Goal: Entertainment & Leisure: Consume media (video, audio)

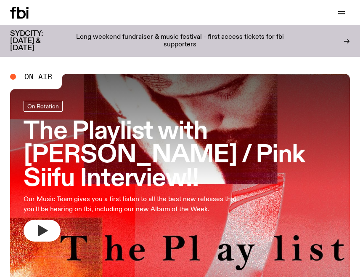
click at [49, 219] on button "button" at bounding box center [42, 230] width 37 height 22
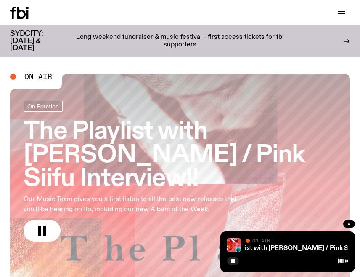
click at [344, 6] on div "Schedule Explore Read Volunteer Newsletter Support Us" at bounding box center [180, 12] width 360 height 25
click at [343, 11] on icon "button" at bounding box center [342, 13] width 10 height 10
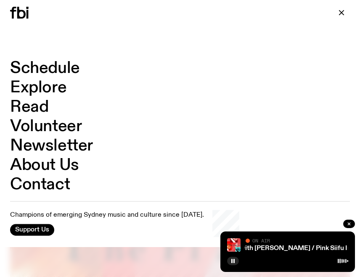
click at [27, 85] on link "Explore" at bounding box center [38, 88] width 56 height 16
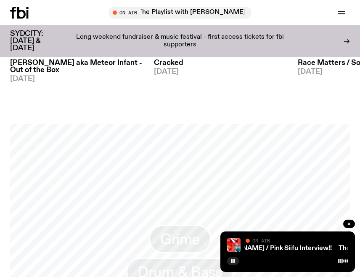
scroll to position [1096, 0]
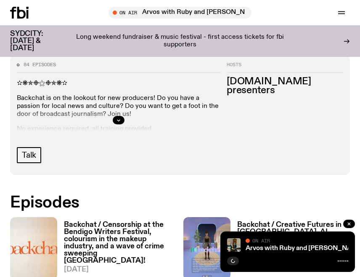
scroll to position [328, 0]
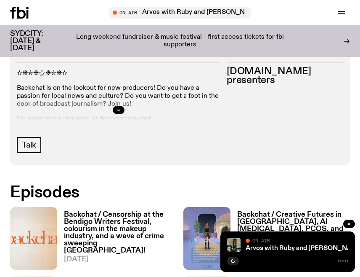
click at [256, 68] on h3 "[DOMAIN_NAME] presenters" at bounding box center [285, 76] width 117 height 18
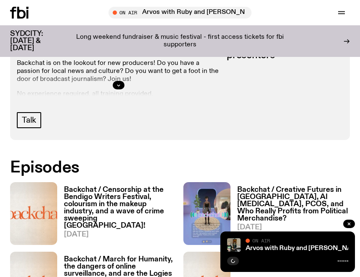
scroll to position [354, 0]
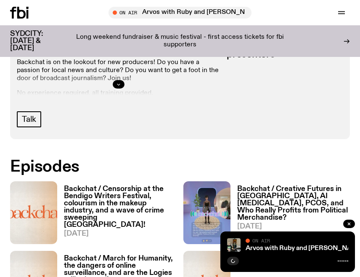
click at [120, 82] on icon "button" at bounding box center [118, 84] width 5 height 5
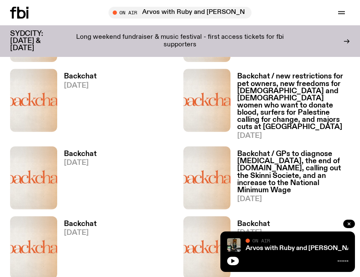
scroll to position [890, 0]
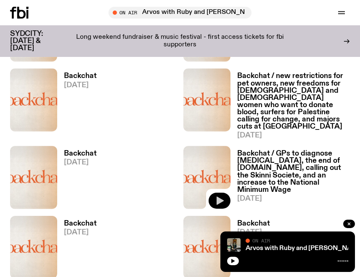
click at [222, 196] on icon "button" at bounding box center [220, 200] width 7 height 8
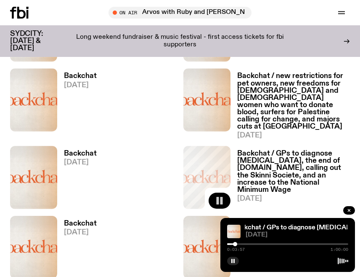
drag, startPoint x: 228, startPoint y: 244, endPoint x: 236, endPoint y: 244, distance: 8.0
click at [236, 244] on div at bounding box center [235, 244] width 4 height 4
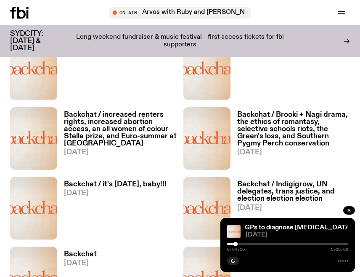
scroll to position [1070, 0]
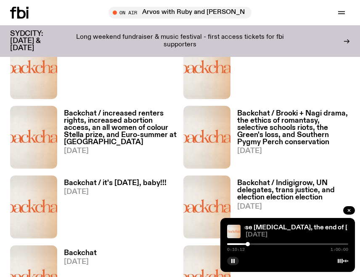
drag, startPoint x: 237, startPoint y: 243, endPoint x: 252, endPoint y: 243, distance: 14.3
click at [250, 243] on div at bounding box center [248, 244] width 4 height 4
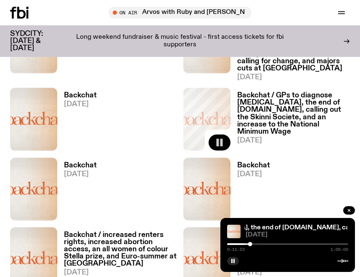
scroll to position [941, 0]
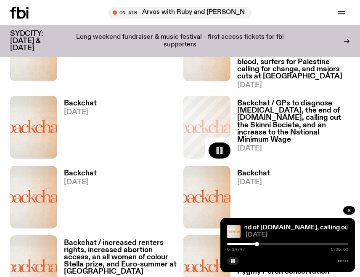
drag, startPoint x: 252, startPoint y: 243, endPoint x: 257, endPoint y: 243, distance: 5.5
click at [257, 243] on div at bounding box center [257, 244] width 4 height 4
click at [261, 243] on div at bounding box center [259, 244] width 4 height 4
click at [263, 243] on div at bounding box center [263, 244] width 4 height 4
click at [269, 244] on div at bounding box center [287, 244] width 121 height 2
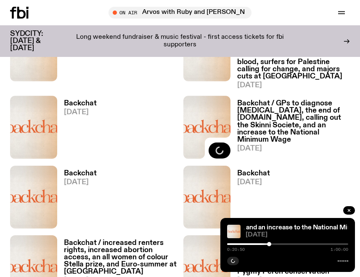
click at [319, 243] on div at bounding box center [287, 244] width 121 height 2
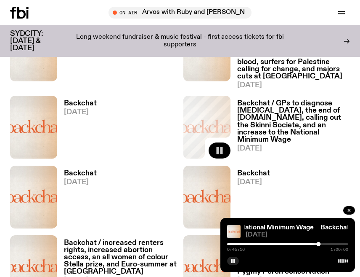
click at [324, 245] on div "0:45:16 1:00:00" at bounding box center [287, 246] width 121 height 10
click at [323, 245] on div at bounding box center [321, 244] width 4 height 4
drag, startPoint x: 323, startPoint y: 244, endPoint x: 332, endPoint y: 244, distance: 9.3
click at [332, 244] on div at bounding box center [332, 244] width 4 height 4
drag, startPoint x: 333, startPoint y: 243, endPoint x: 339, endPoint y: 244, distance: 5.1
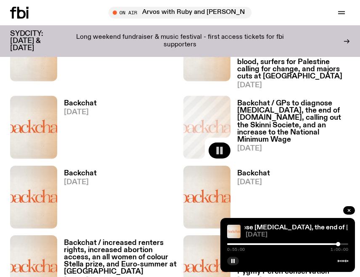
click at [339, 244] on div at bounding box center [338, 244] width 4 height 4
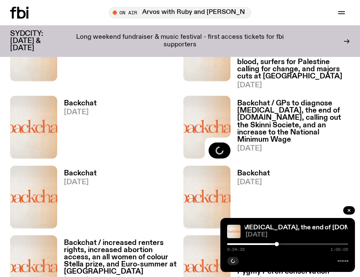
drag, startPoint x: 339, startPoint y: 244, endPoint x: 277, endPoint y: 246, distance: 61.9
click at [277, 246] on div "0:24:35 1:00:00" at bounding box center [287, 246] width 121 height 10
